Goal: Use online tool/utility

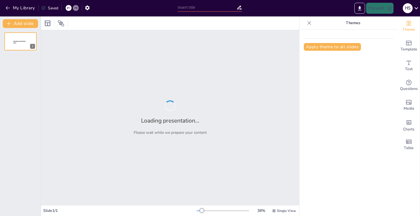
type input "Enhancing Collaboration: A Visual Guide to Jitsi Meet"
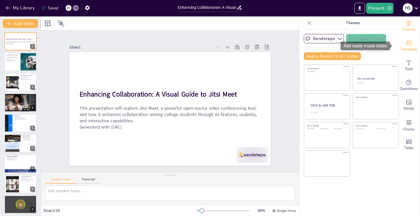
click at [401, 48] on span "Template" at bounding box center [409, 49] width 17 height 6
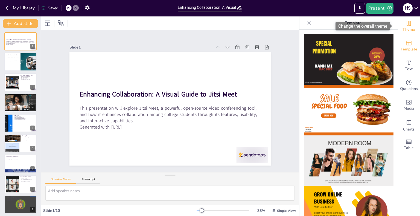
click at [406, 26] on icon "Change the overall theme" at bounding box center [409, 23] width 7 height 7
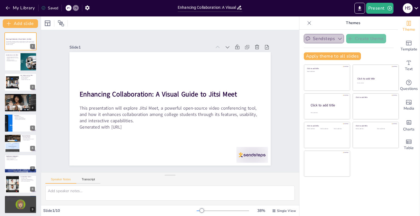
click at [332, 37] on button "Sendsteps" at bounding box center [324, 38] width 40 height 9
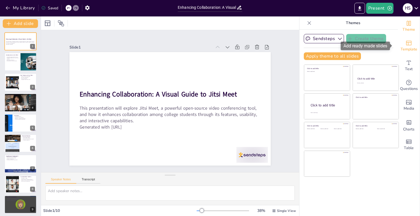
click at [406, 51] on span "Template" at bounding box center [409, 49] width 17 height 6
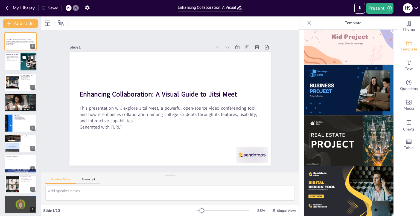
click at [16, 64] on div at bounding box center [20, 62] width 33 height 19
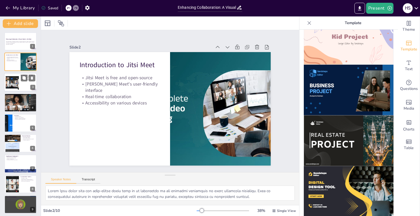
click at [15, 82] on div at bounding box center [12, 82] width 24 height 17
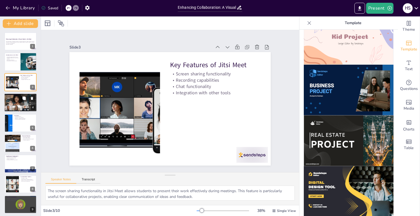
click at [16, 98] on p "Focus on discussions" at bounding box center [21, 98] width 30 height 1
type textarea "The simple setup process of Jitsi Meet, requiring no downloads, enhances access…"
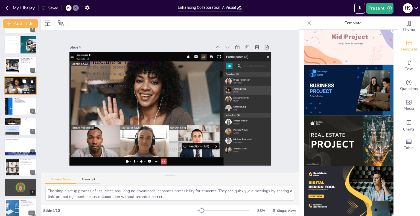
scroll to position [22, 0]
